Goal: Task Accomplishment & Management: Manage account settings

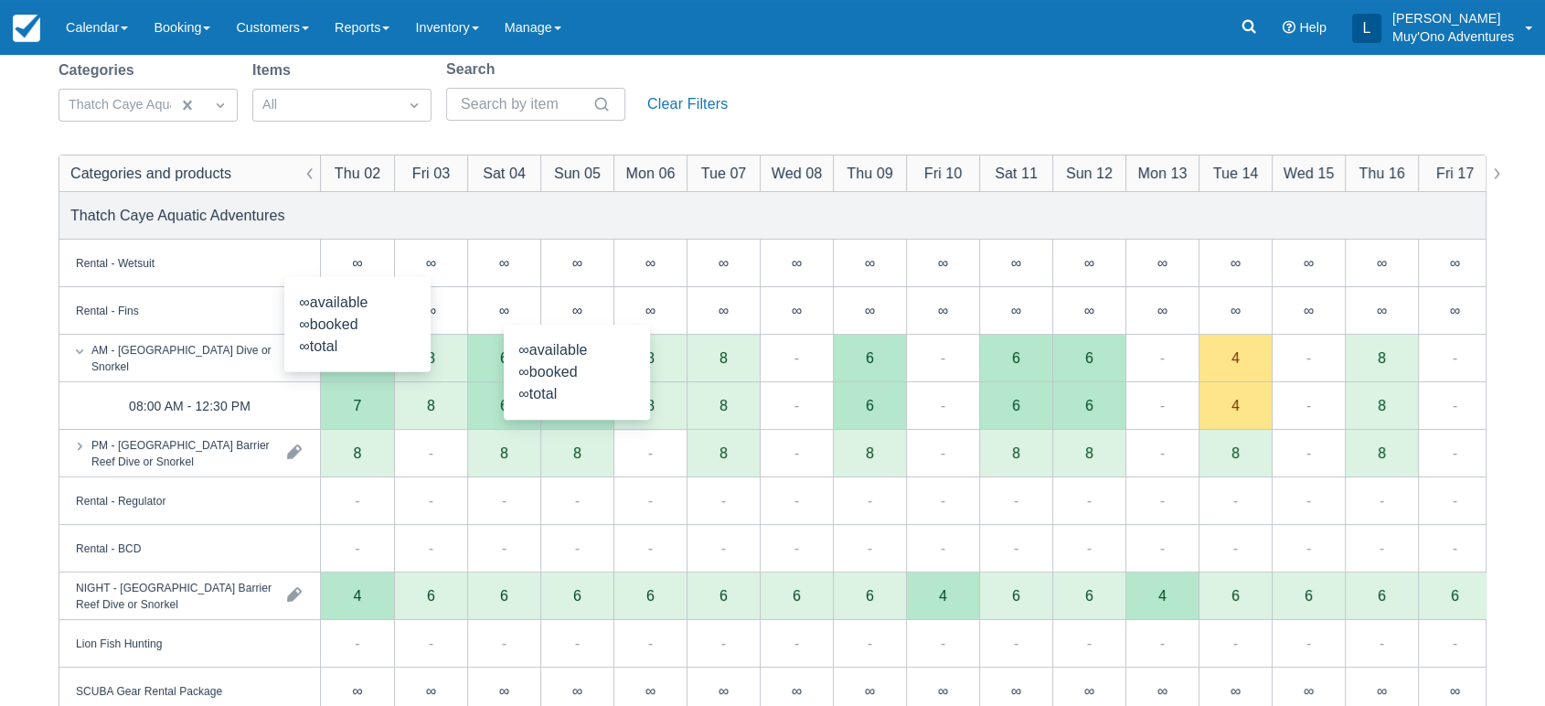
scroll to position [133, 0]
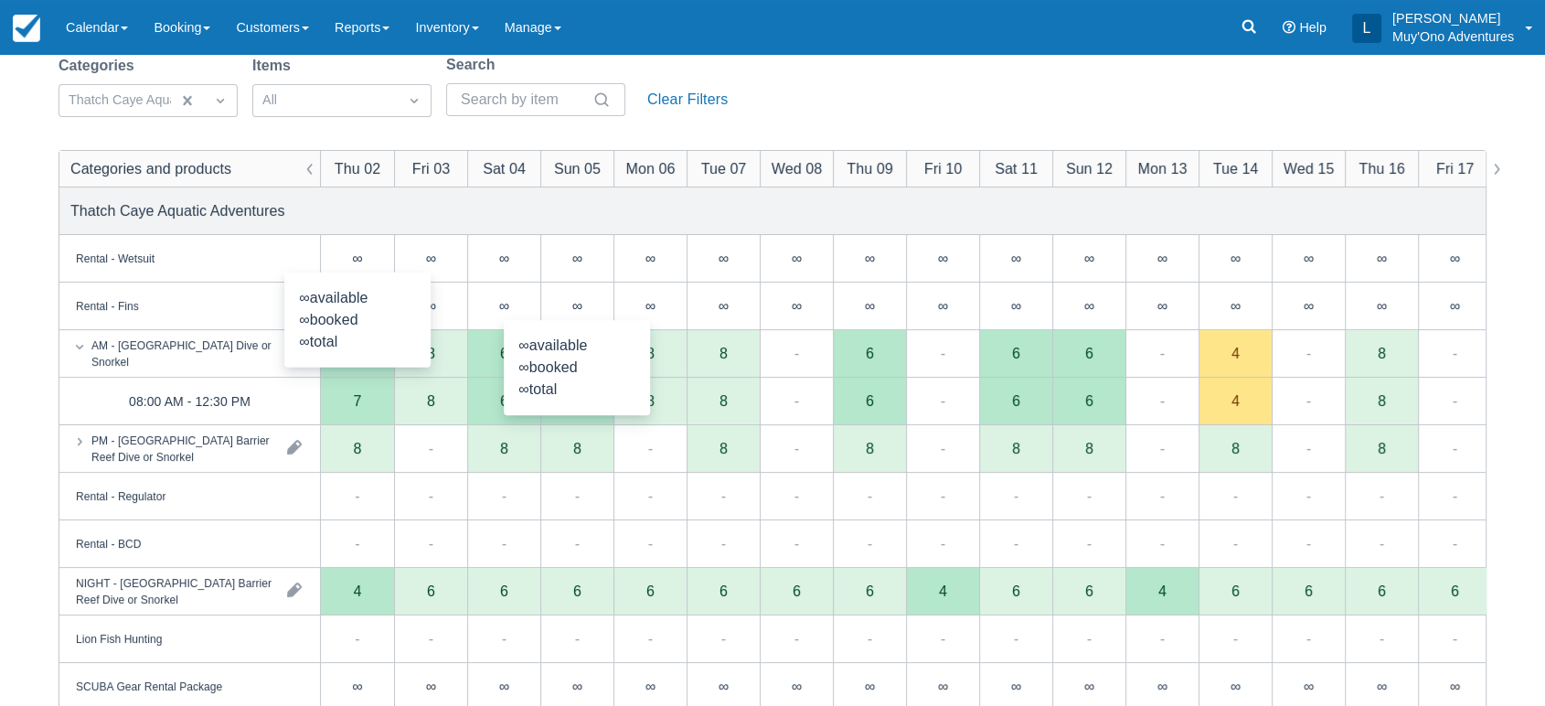
click at [839, 119] on div "Categories Thatch Caye Aquatic Adventures Items All Search Clear Filters" at bounding box center [773, 91] width 1428 height 74
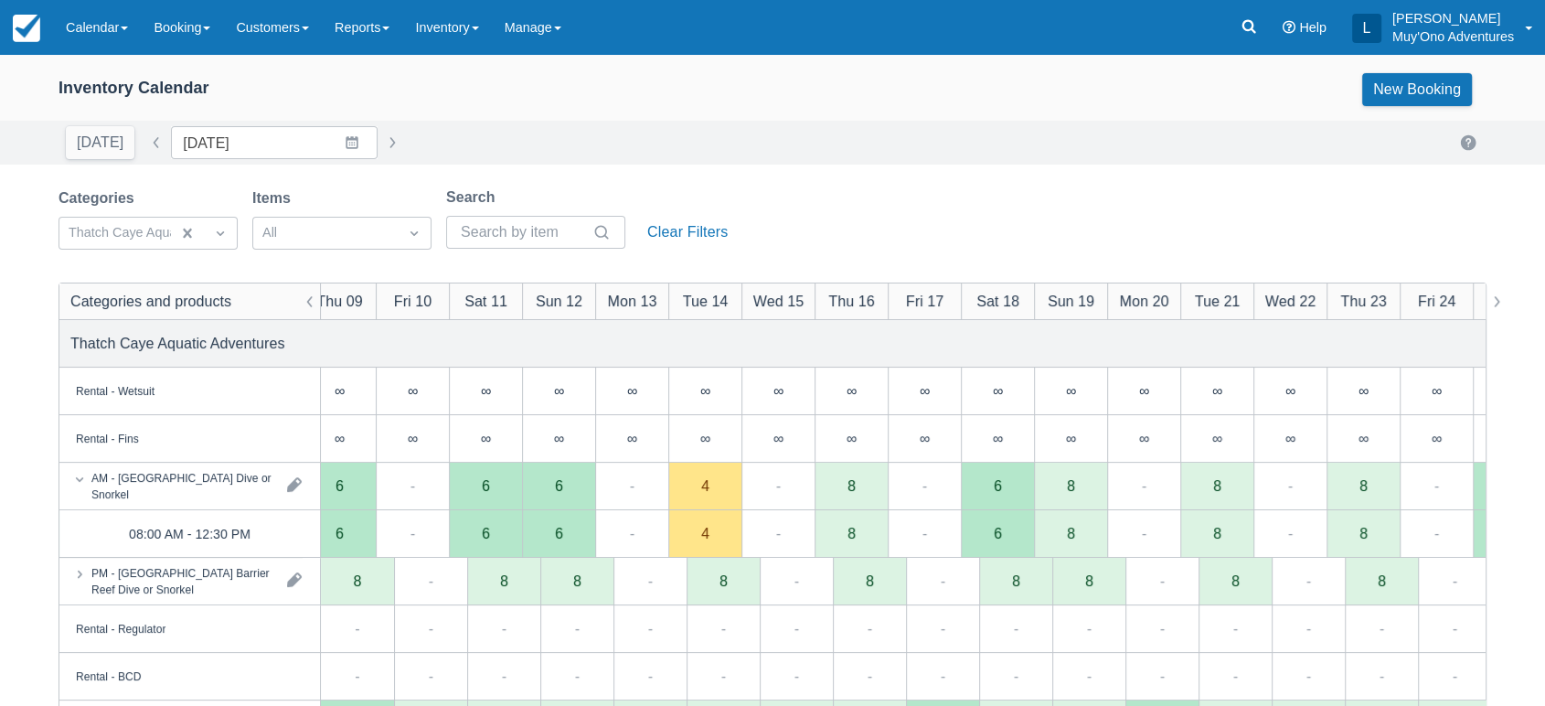
scroll to position [0, 0]
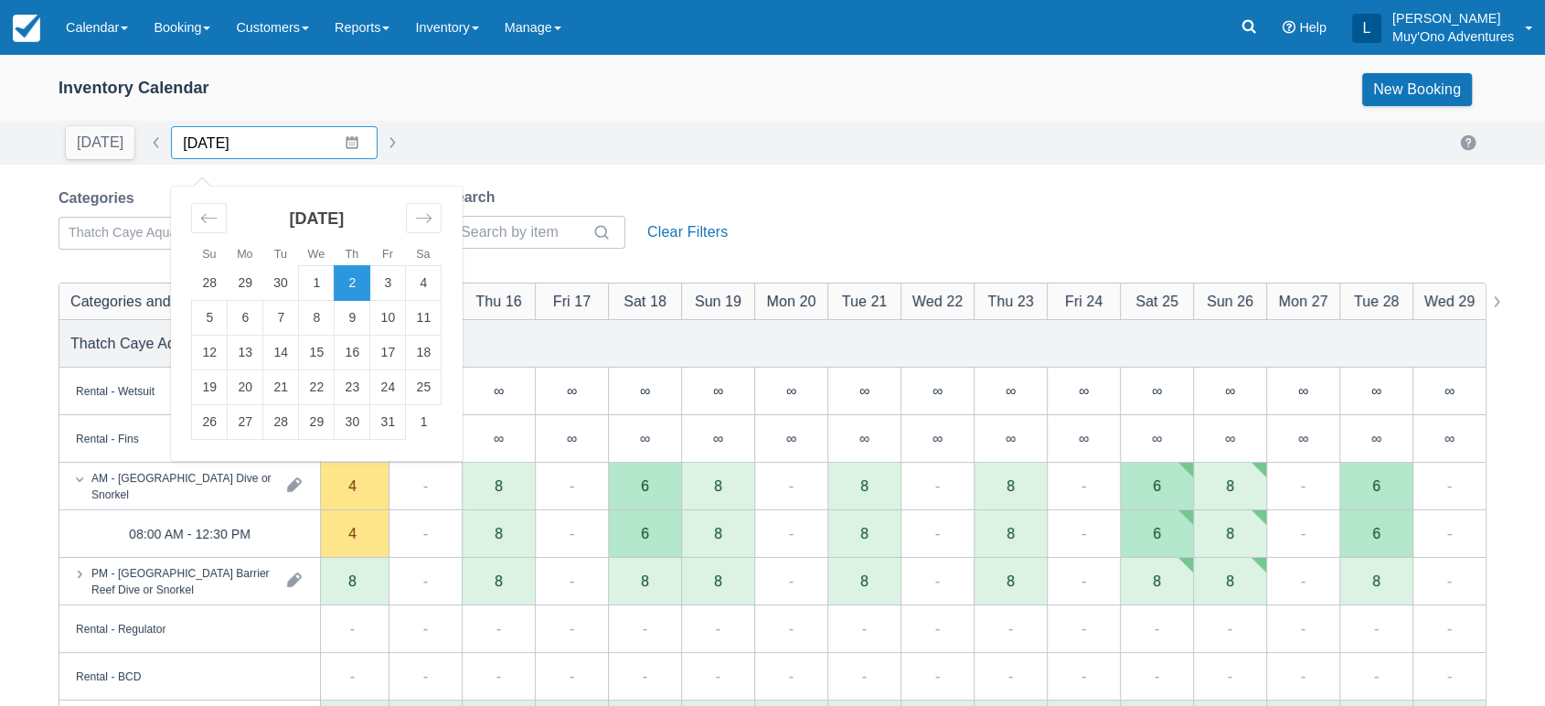
click at [328, 132] on input "10/02/25" at bounding box center [274, 142] width 207 height 33
click at [354, 418] on td "30" at bounding box center [353, 422] width 36 height 35
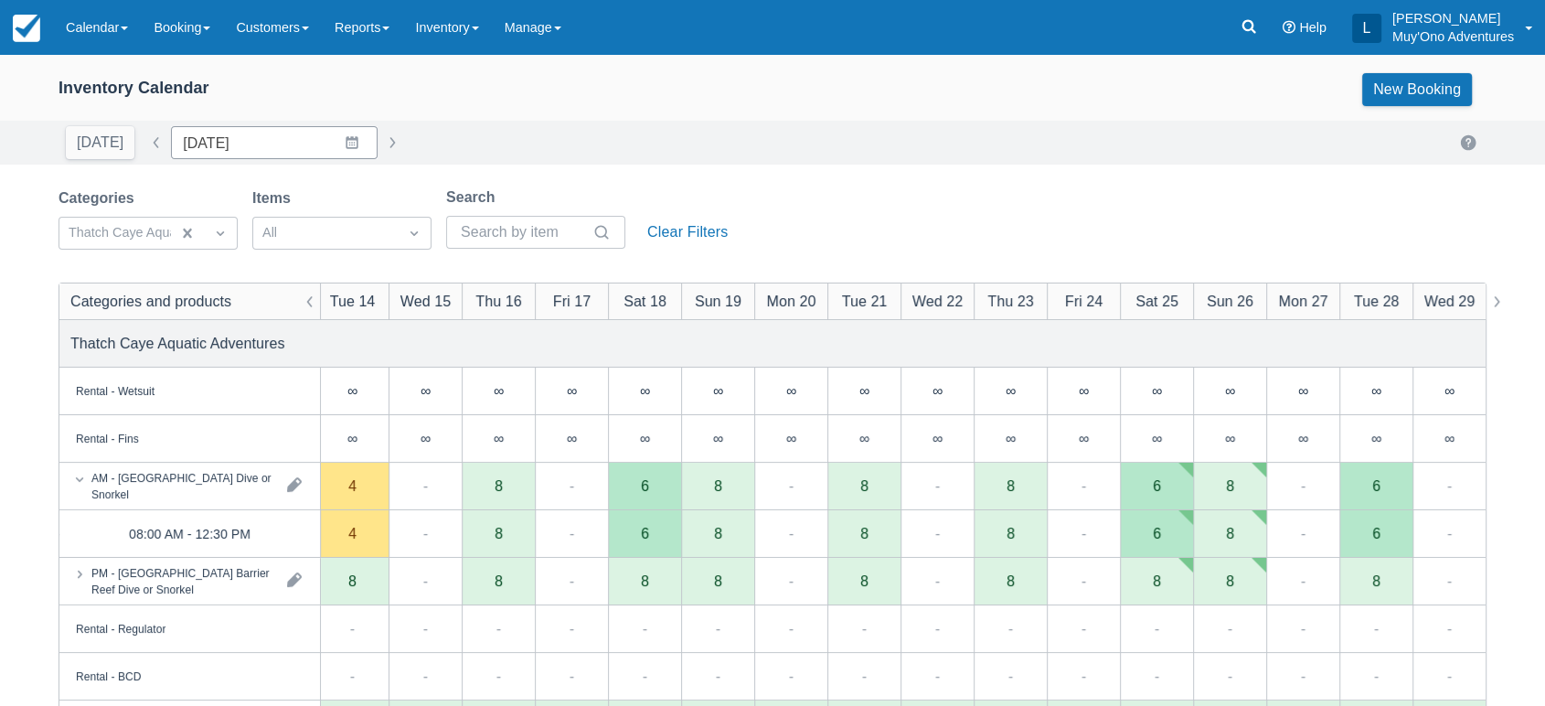
type input "[DATE]"
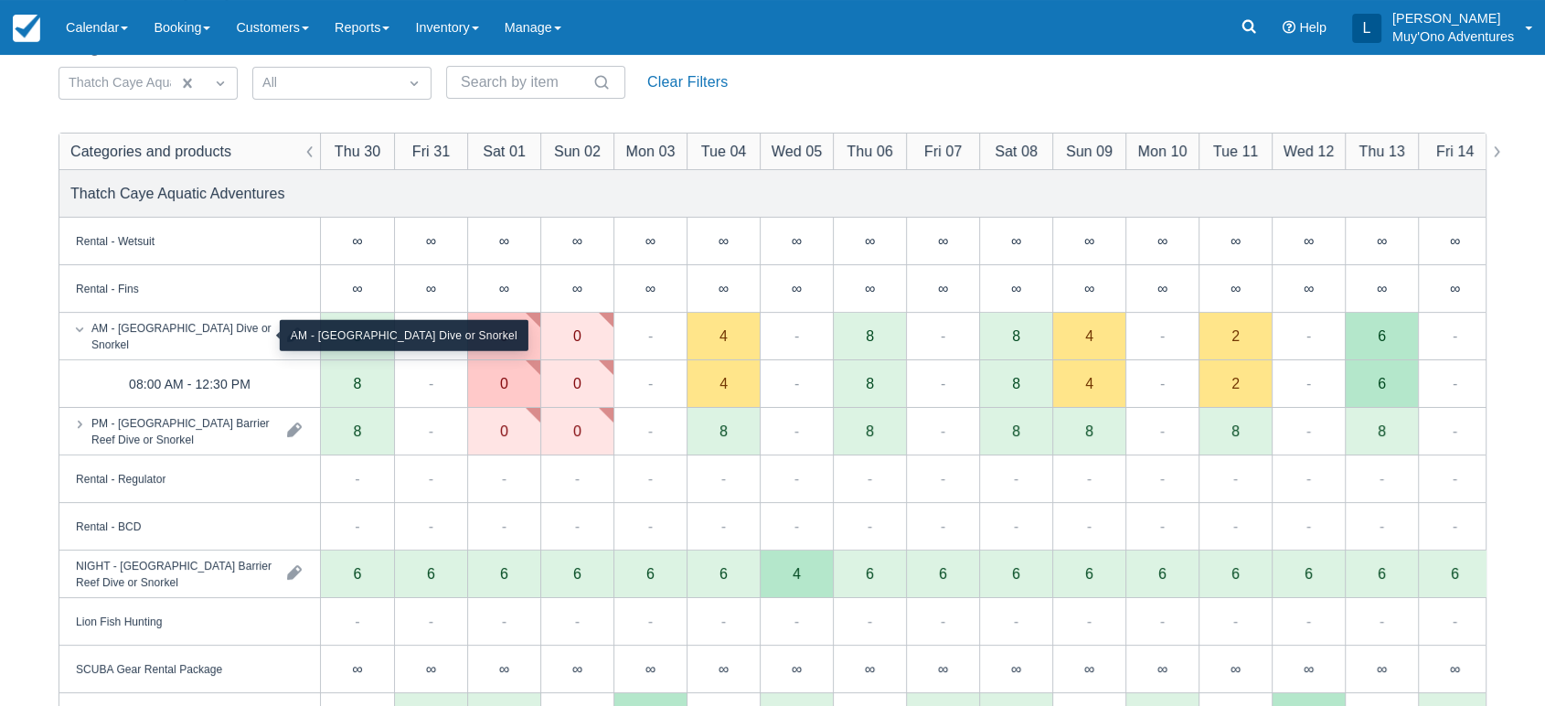
click at [212, 335] on div "AM - [GEOGRAPHIC_DATA] Dive or Snorkel" at bounding box center [181, 335] width 181 height 33
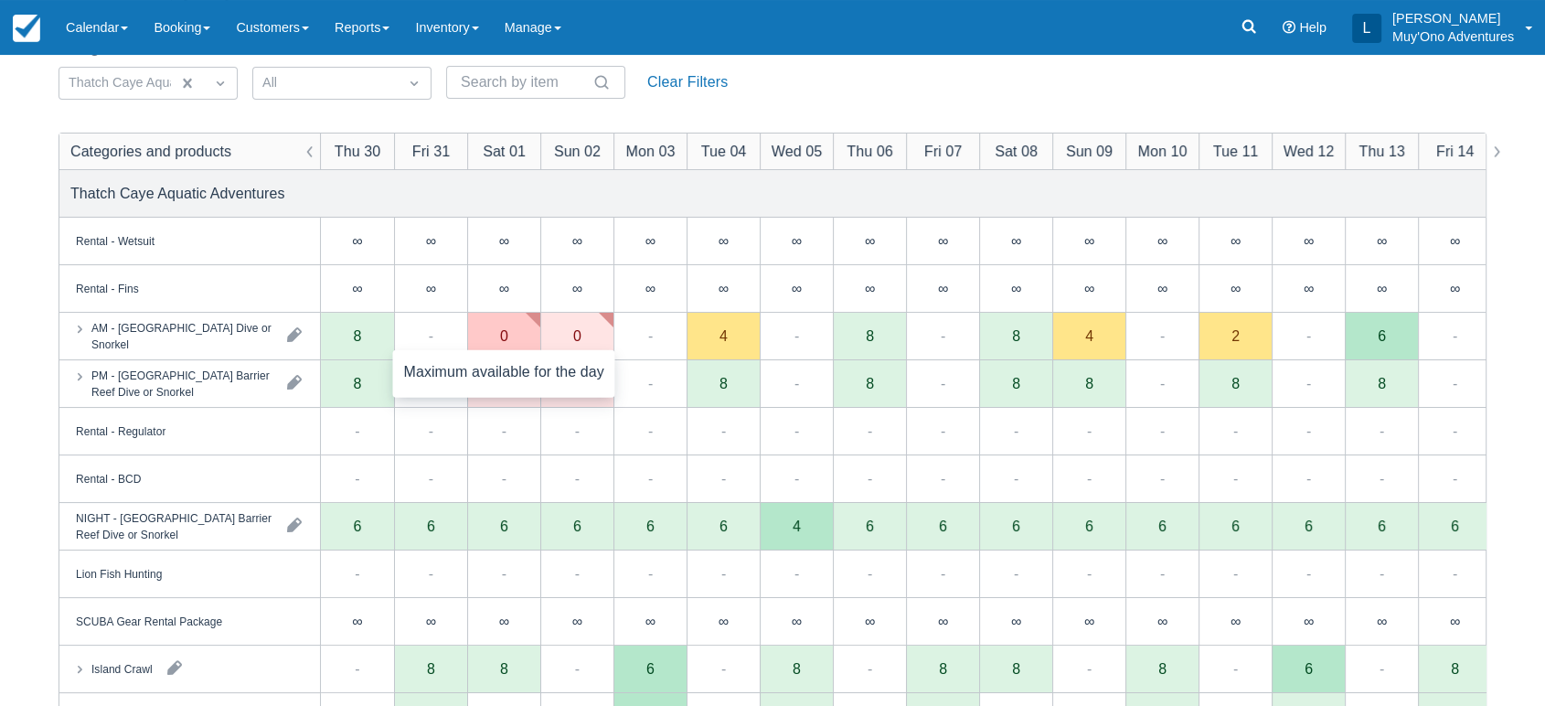
click at [515, 331] on div "0" at bounding box center [503, 337] width 73 height 48
click at [512, 379] on div "0" at bounding box center [503, 384] width 73 height 48
click at [509, 389] on div "0" at bounding box center [503, 384] width 73 height 48
click at [507, 340] on div "0" at bounding box center [504, 335] width 8 height 15
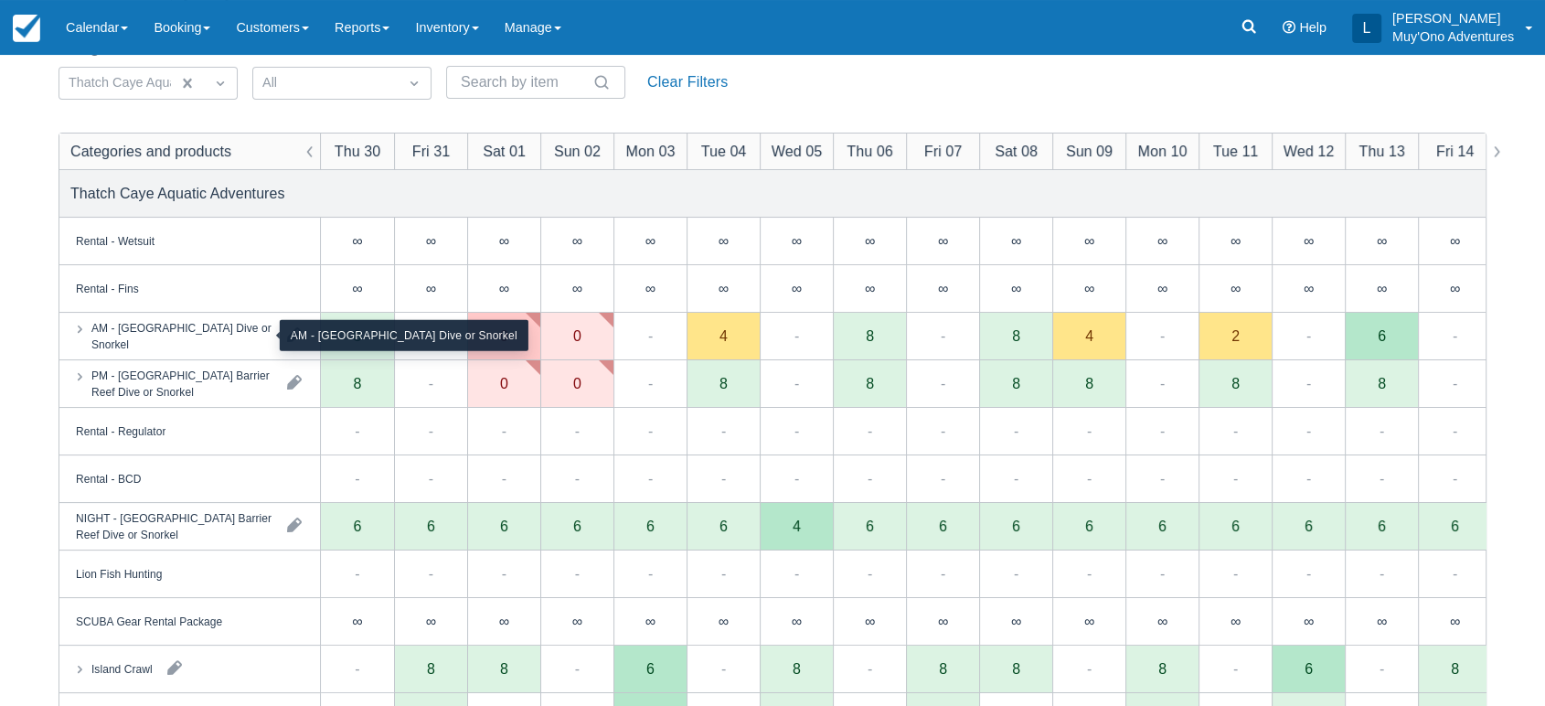
click at [223, 327] on div "AM - [GEOGRAPHIC_DATA] Dive or Snorkel" at bounding box center [181, 335] width 181 height 33
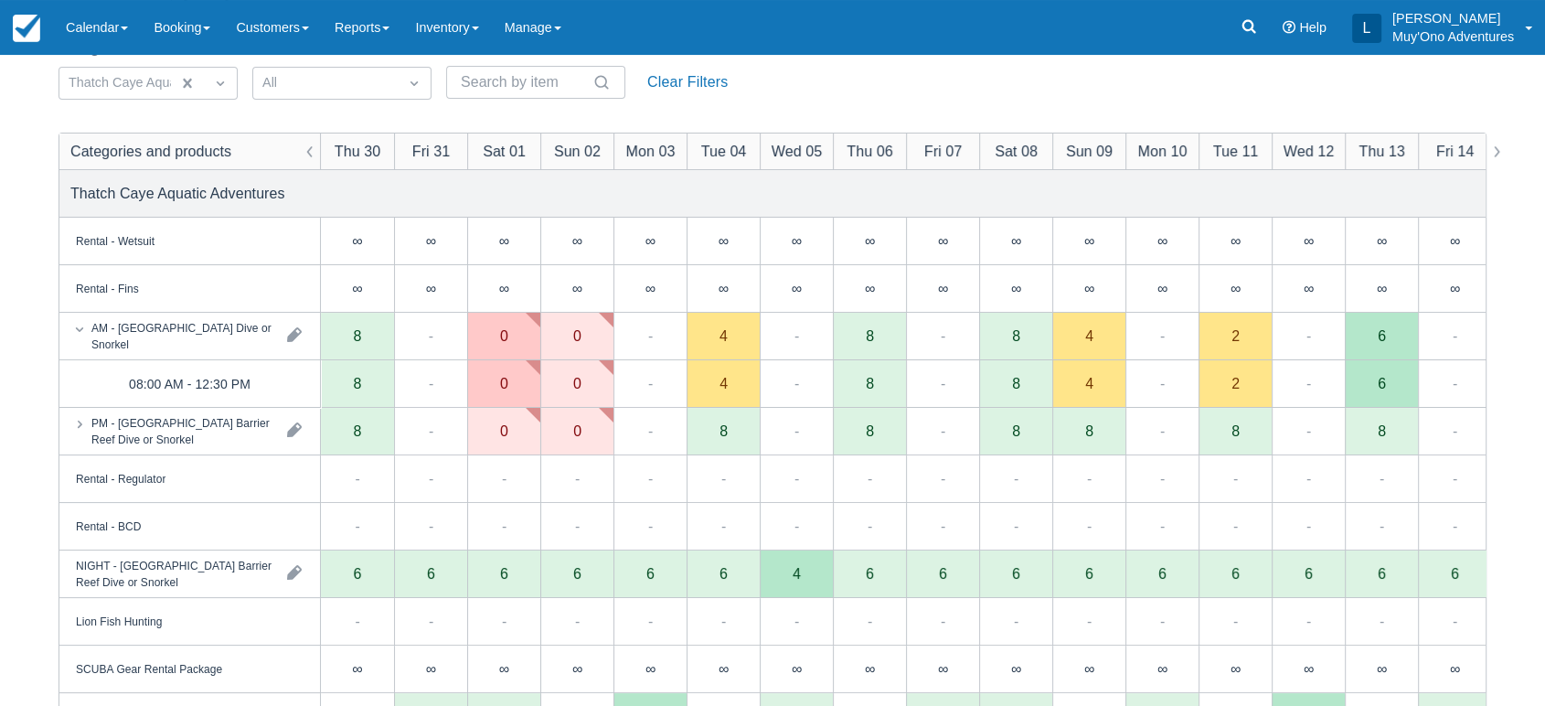
click at [505, 389] on div "0" at bounding box center [504, 383] width 8 height 15
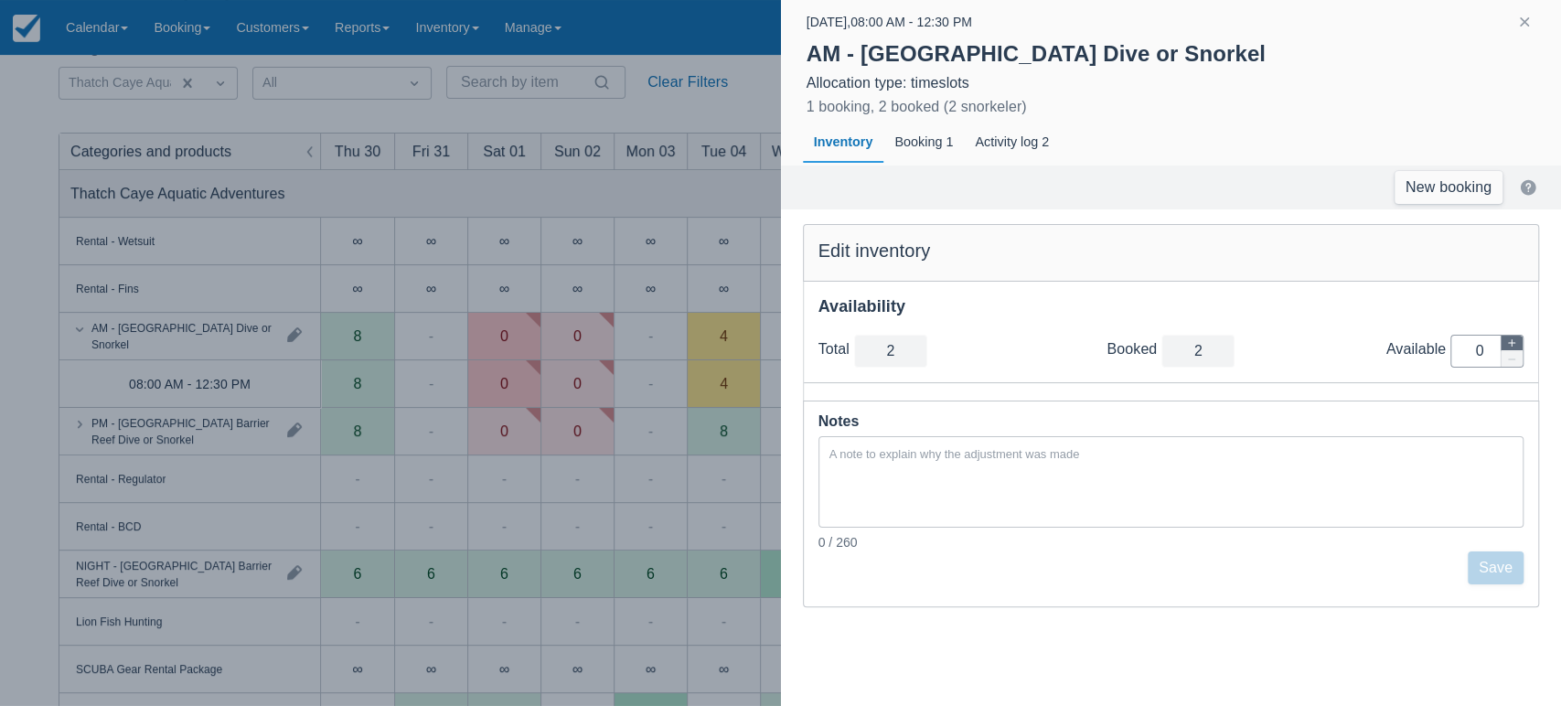
click at [1513, 341] on icon "button" at bounding box center [1511, 342] width 11 height 11
type input "3"
type input "1"
click at [1513, 341] on icon "button" at bounding box center [1511, 342] width 11 height 11
type input "4"
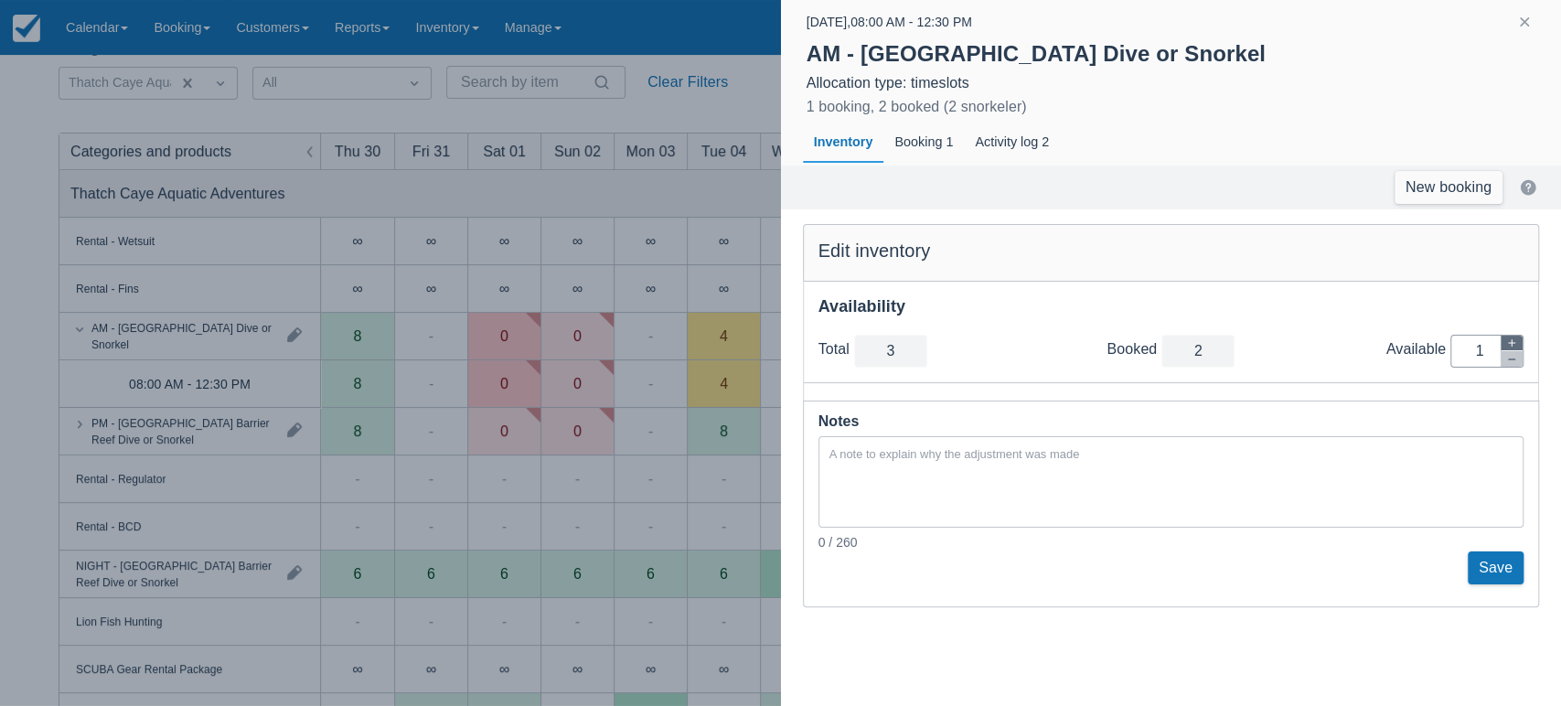
type input "2"
click at [1490, 569] on button "Save" at bounding box center [1495, 567] width 56 height 33
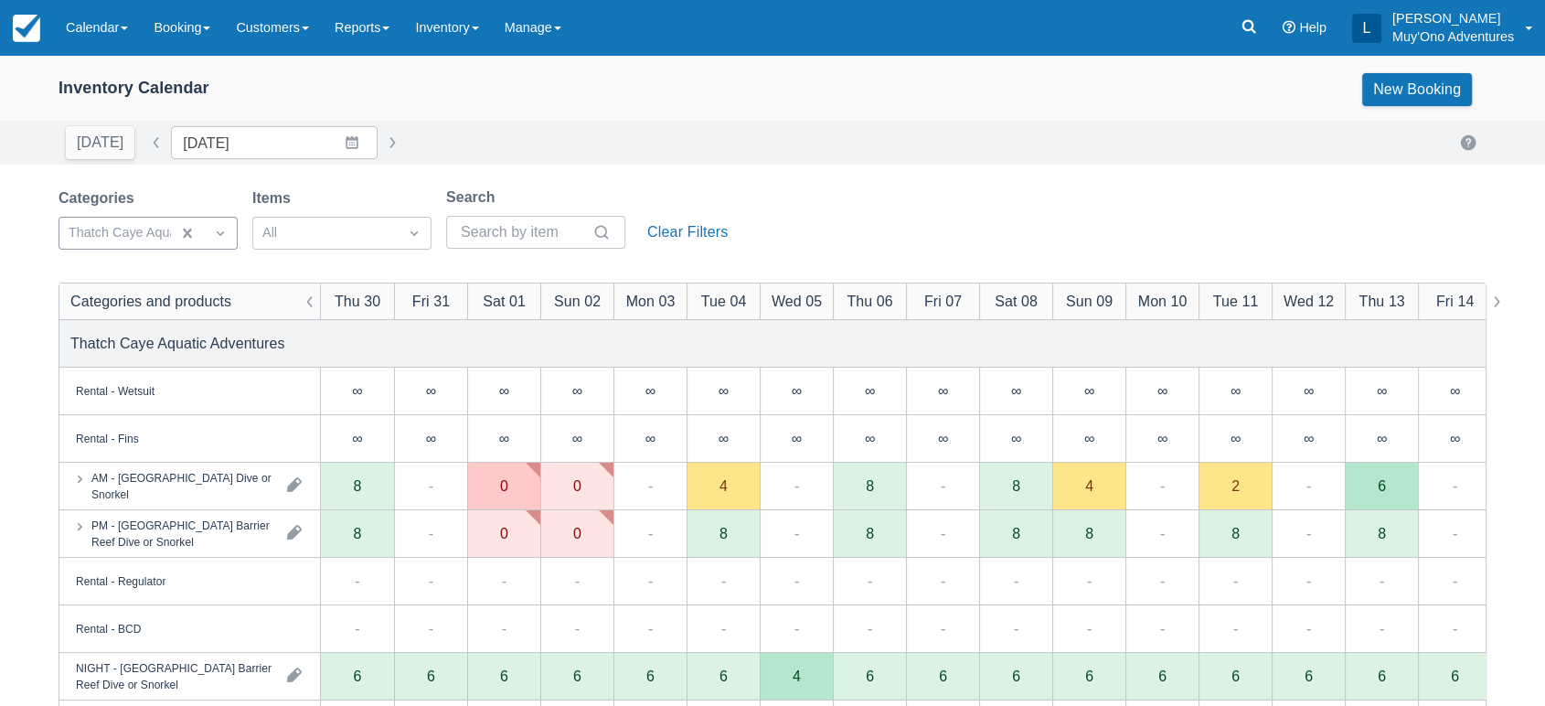
click at [223, 220] on div at bounding box center [220, 233] width 33 height 26
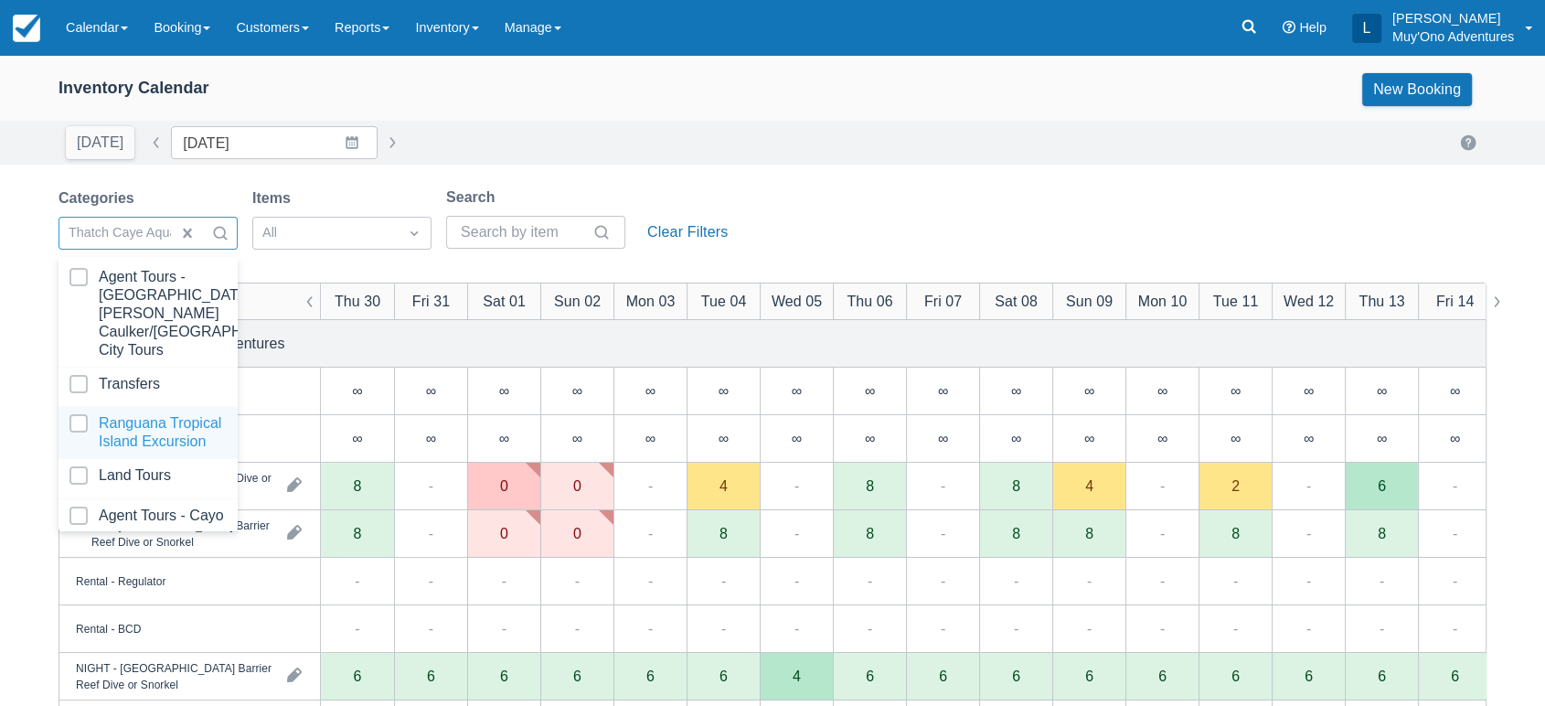
scroll to position [182, 0]
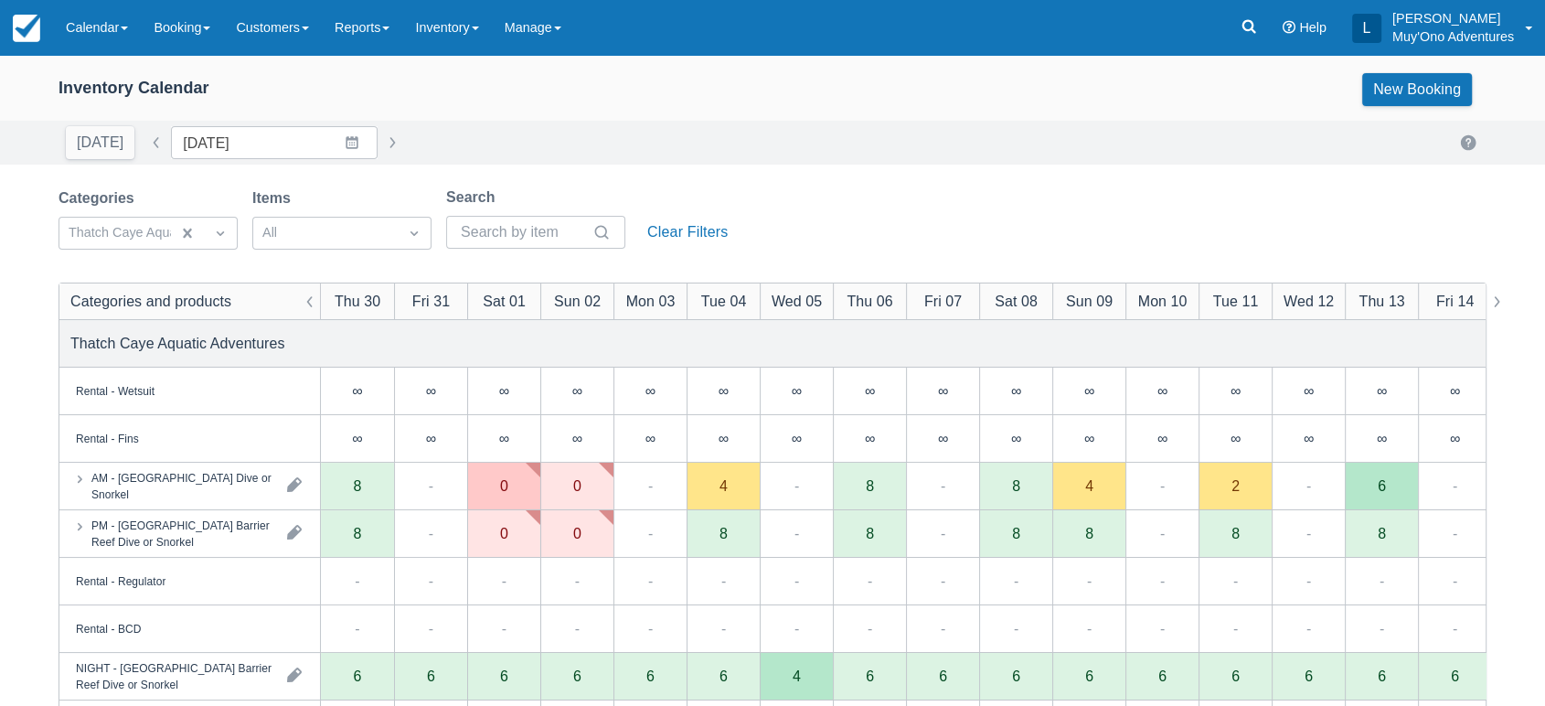
click at [842, 166] on div "Inventory Calendar New Booking [DATE] Date [DATE] Navigate forward to interact …" at bounding box center [772, 586] width 1545 height 1063
click at [225, 496] on div "AM - [GEOGRAPHIC_DATA] Dive or Snorkel" at bounding box center [181, 485] width 181 height 33
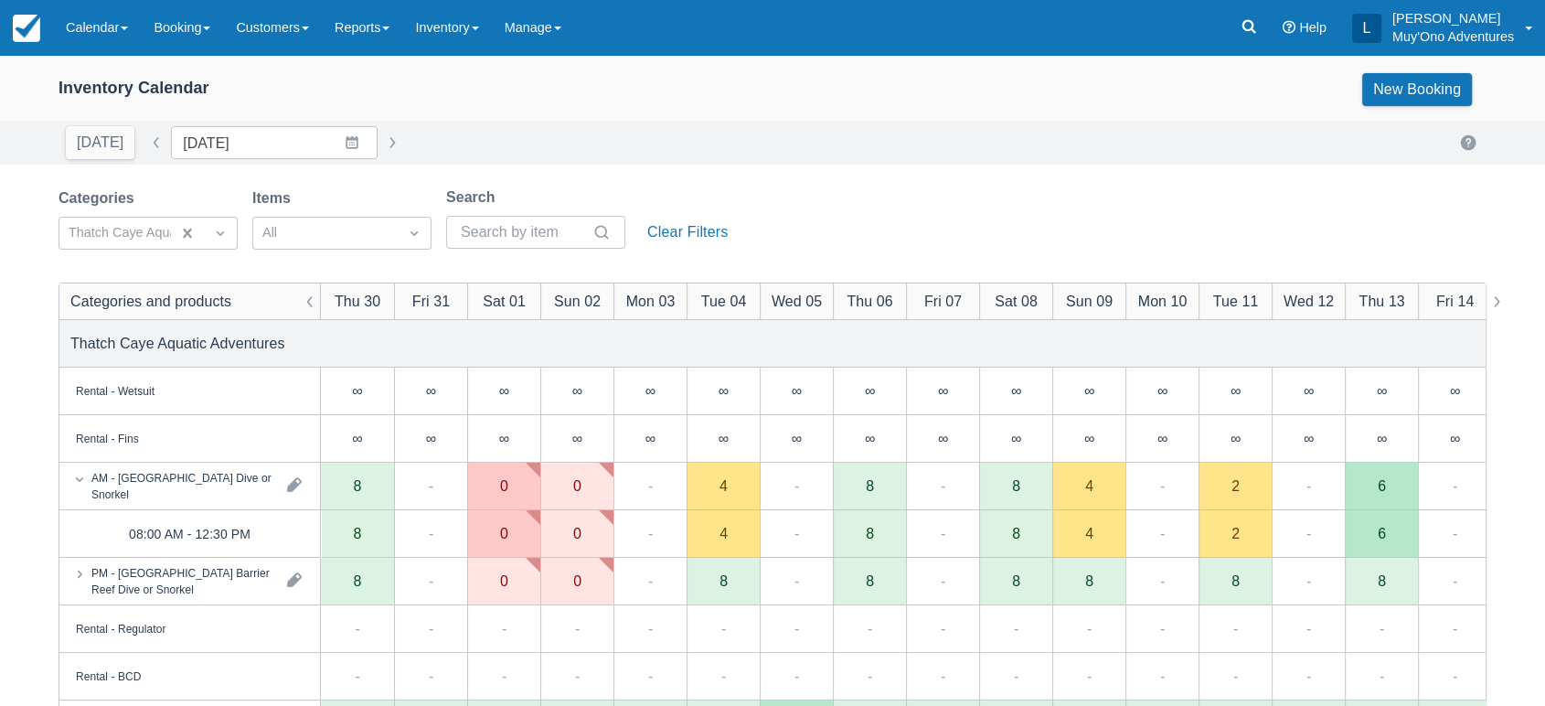
click at [528, 552] on div "Rental - Wetsuit Rental - Fins AM - Belize Barrier Reef Dive or Snorkel PM - Be…" at bounding box center [772, 380] width 1545 height 651
click at [522, 538] on div "0" at bounding box center [503, 534] width 73 height 48
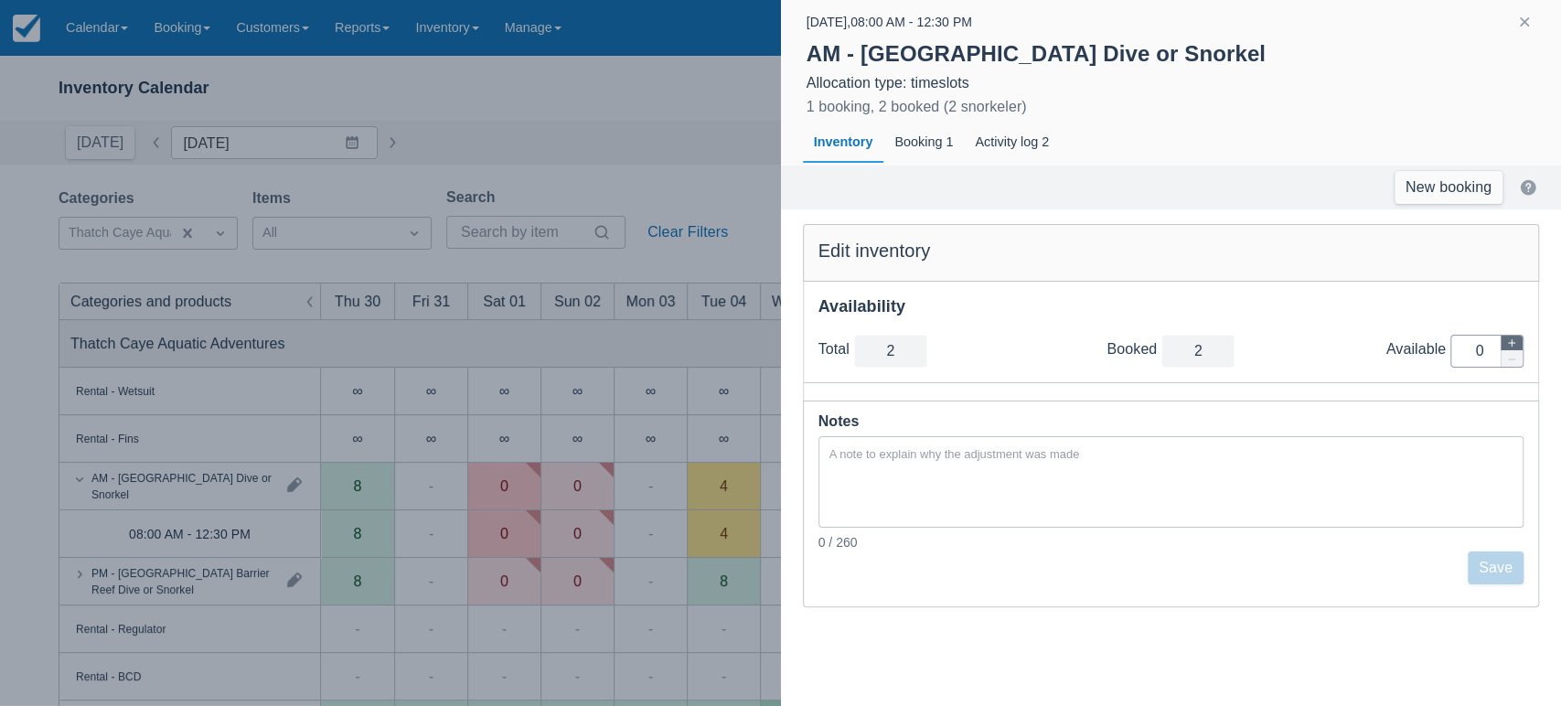
click at [1514, 338] on icon "button" at bounding box center [1511, 342] width 11 height 11
type input "3"
type input "1"
click at [1514, 338] on icon "button" at bounding box center [1511, 342] width 11 height 11
type input "4"
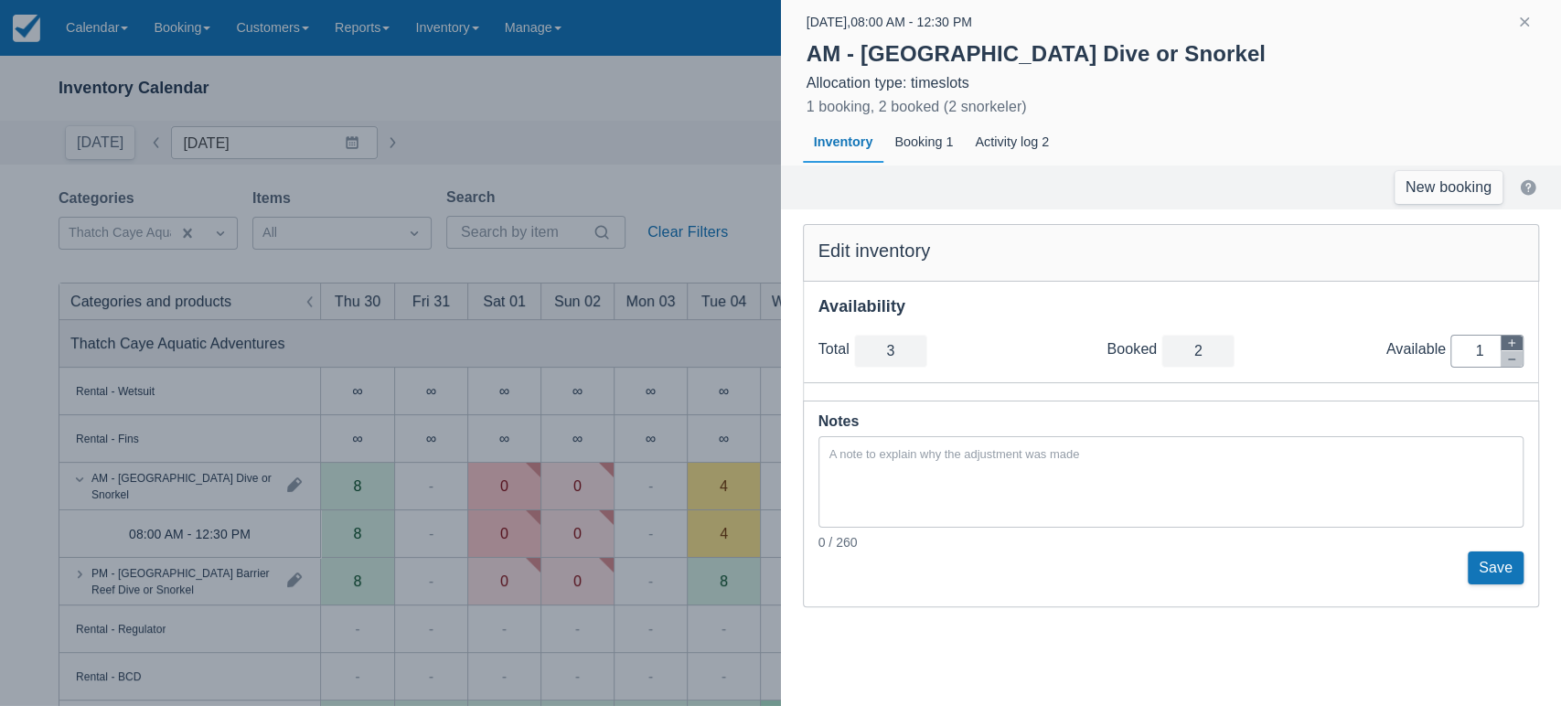
type input "2"
click at [1484, 567] on button "Save" at bounding box center [1495, 567] width 56 height 33
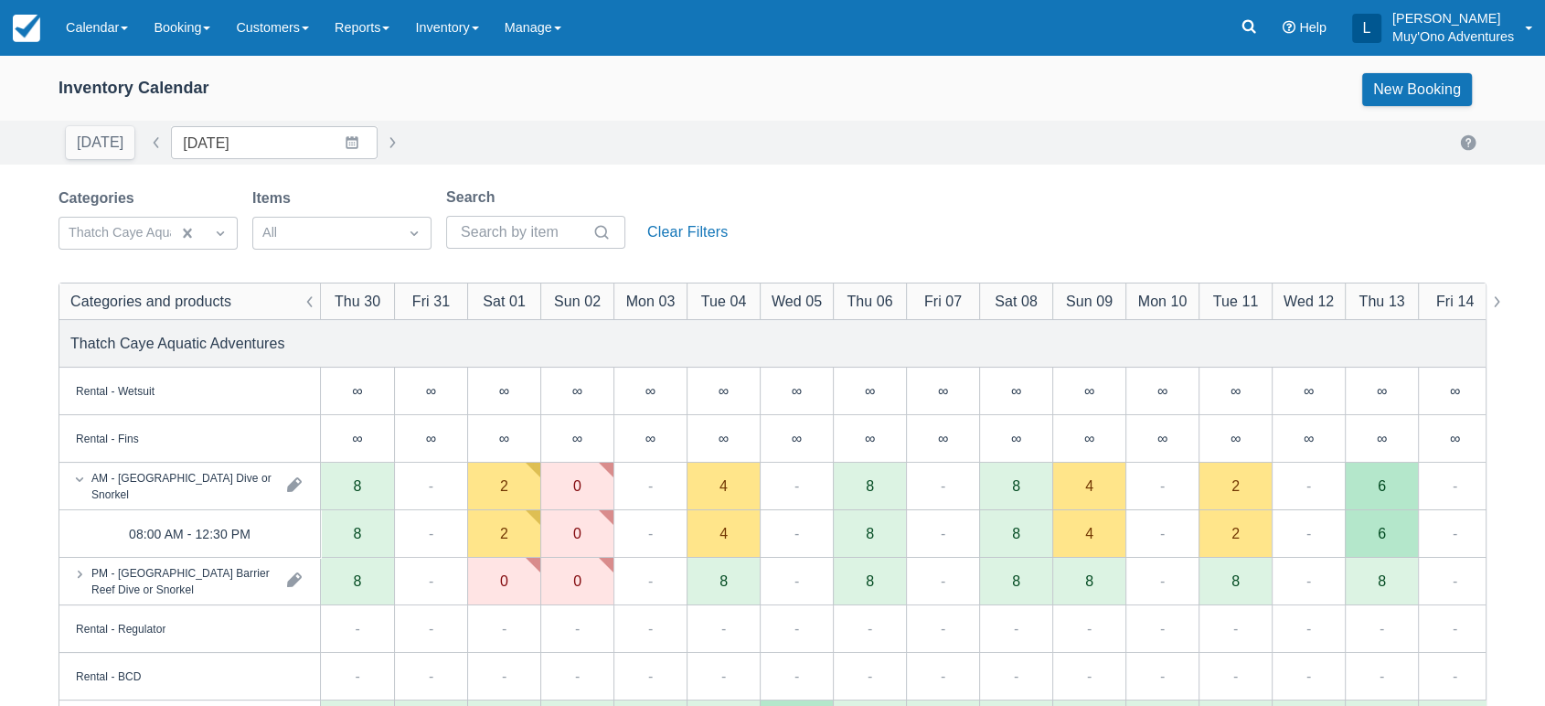
click at [452, 449] on div "Rental - Wetsuit Rental - Fins AM - Belize Barrier Reef Dive or Snorkel PM - Be…" at bounding box center [772, 380] width 1545 height 651
click at [578, 530] on div "0" at bounding box center [577, 533] width 8 height 15
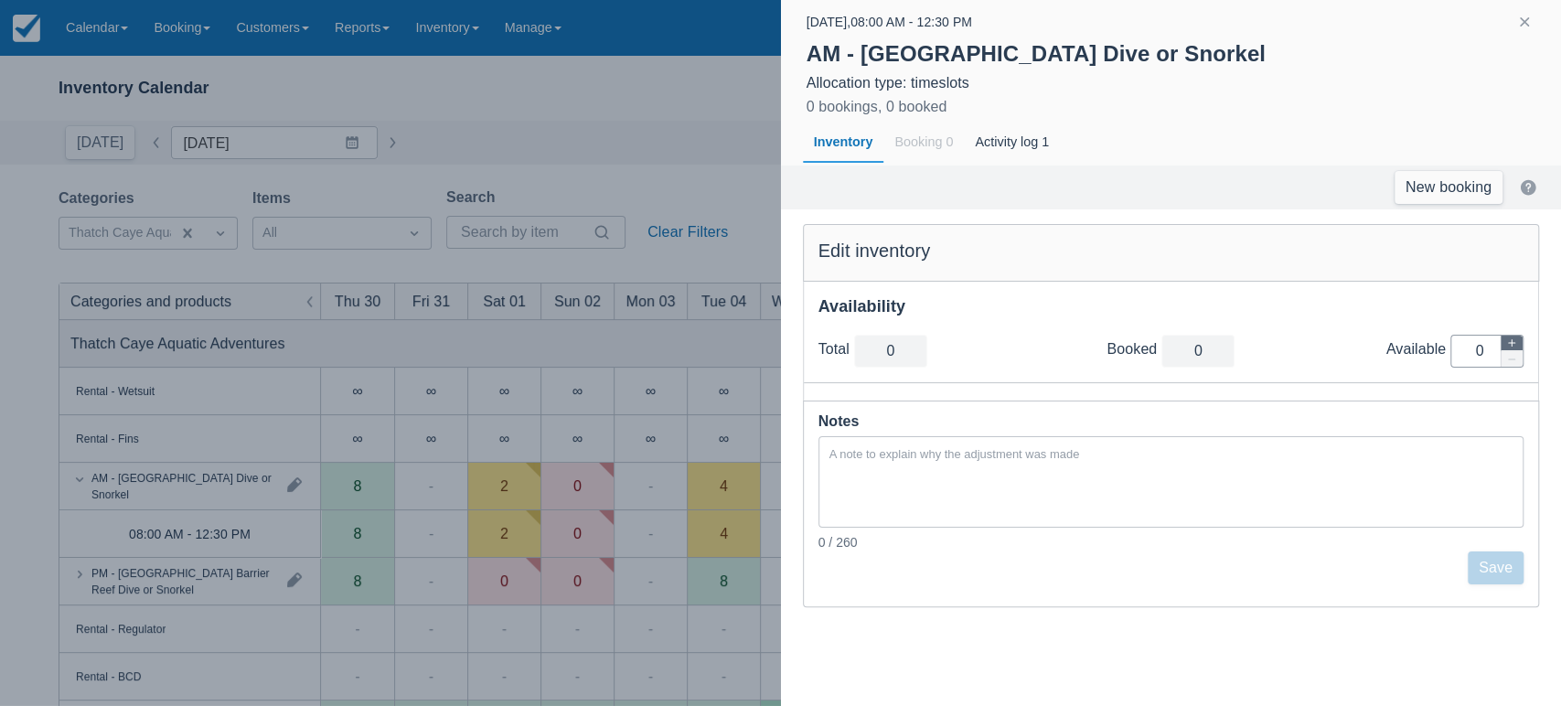
click at [1515, 342] on icon "button" at bounding box center [1511, 342] width 11 height 11
type input "1"
click at [1515, 342] on icon "button" at bounding box center [1511, 342] width 11 height 11
type input "2"
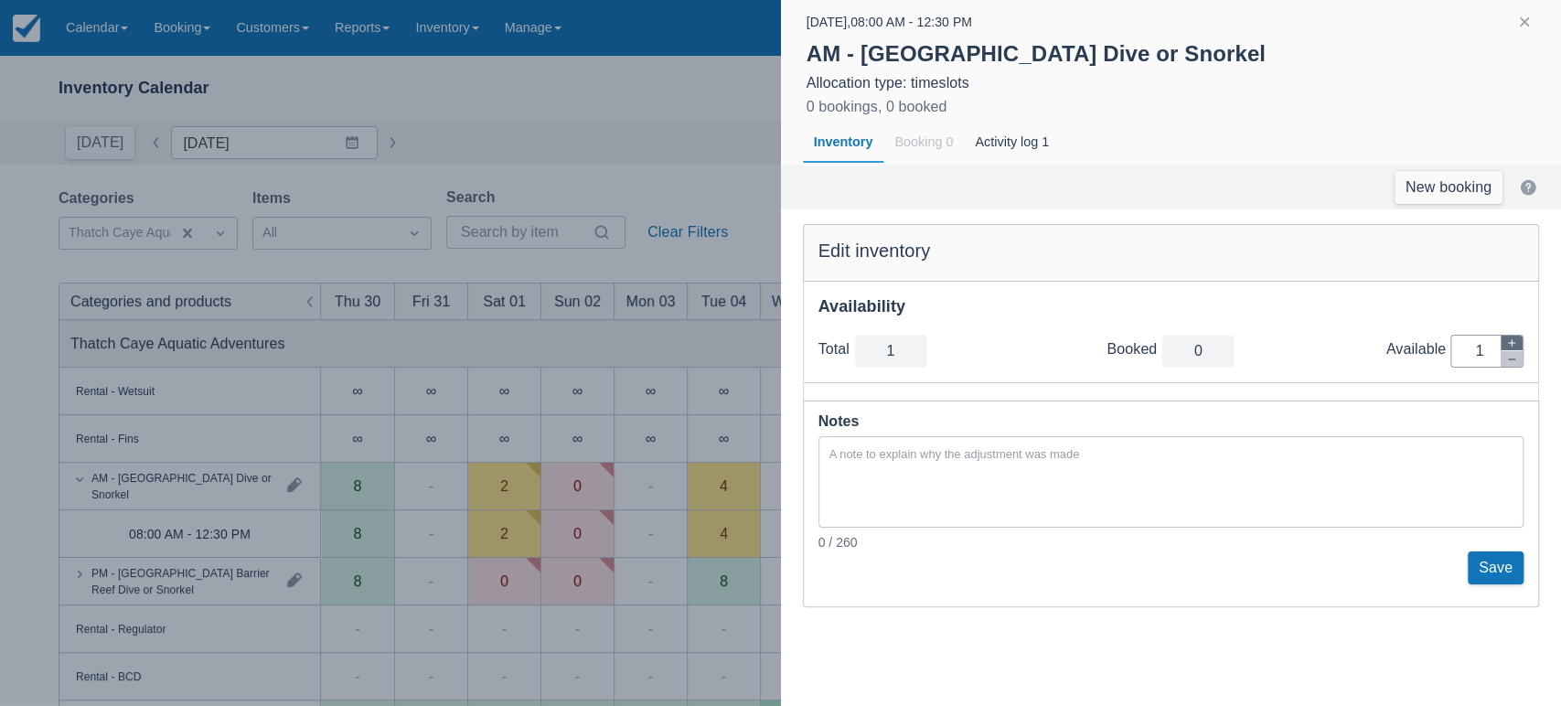
type input "2"
click at [1497, 569] on button "Save" at bounding box center [1495, 567] width 56 height 33
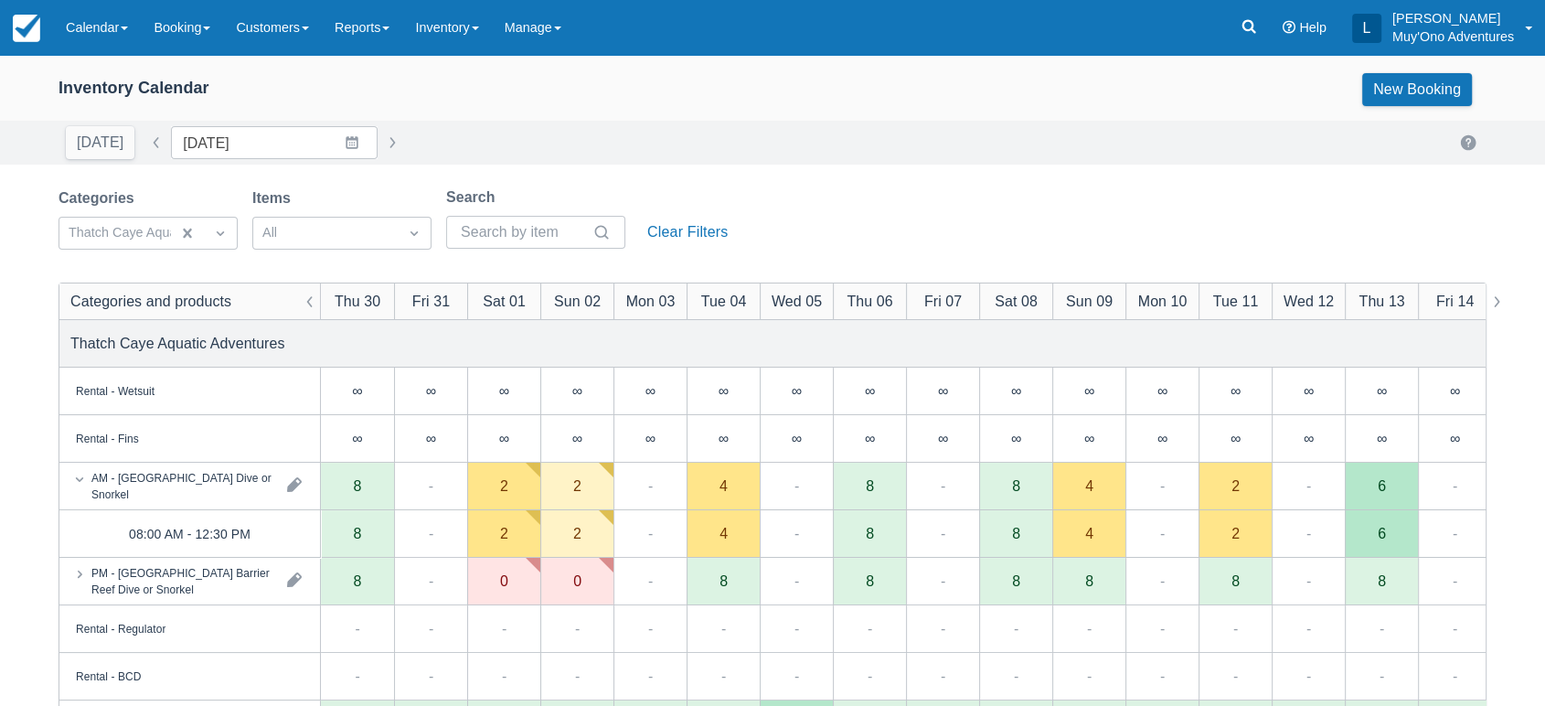
click at [492, 133] on div "[DATE] Date [DATE] Navigate forward to interact with the calendar and select a …" at bounding box center [773, 142] width 1428 height 33
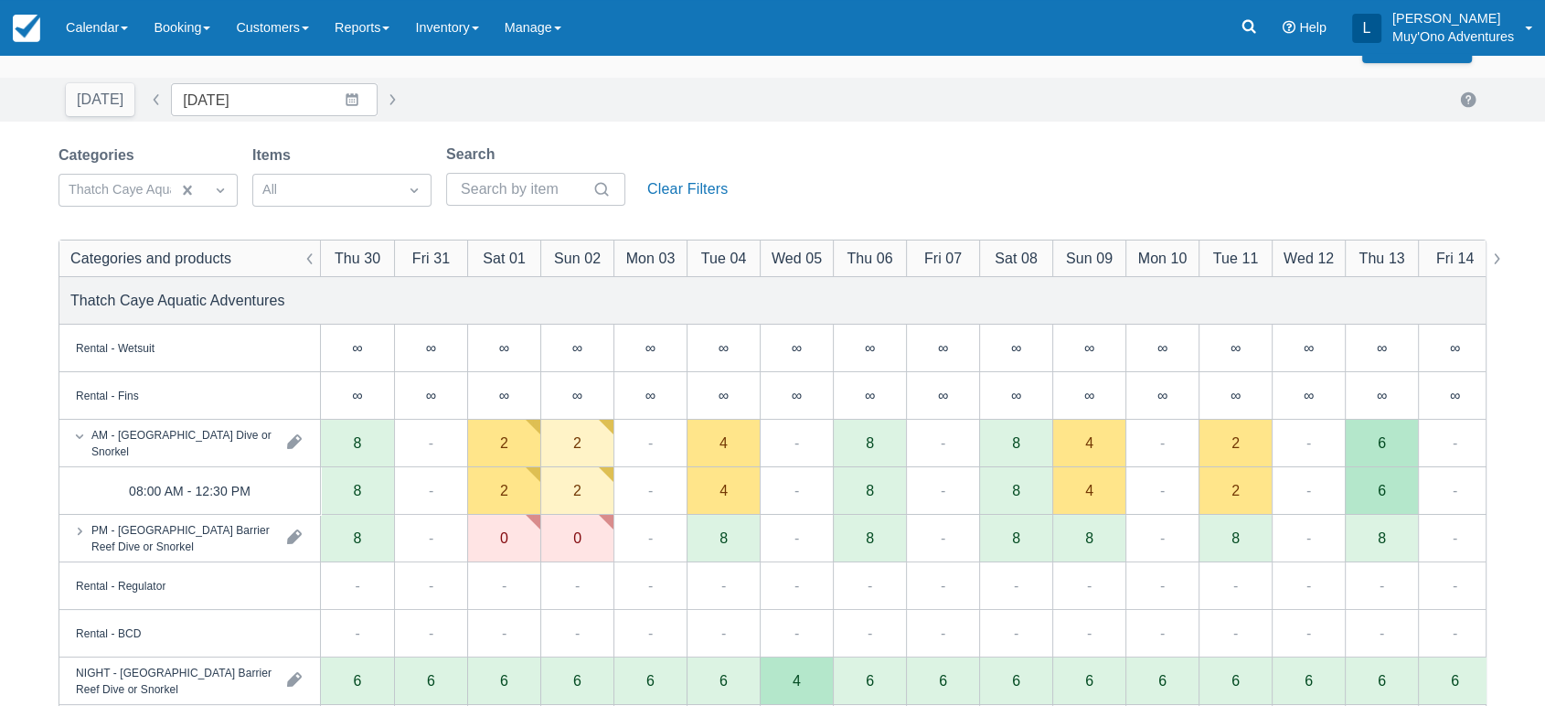
scroll to position [44, 0]
